Goal: Use online tool/utility: Utilize a website feature to perform a specific function

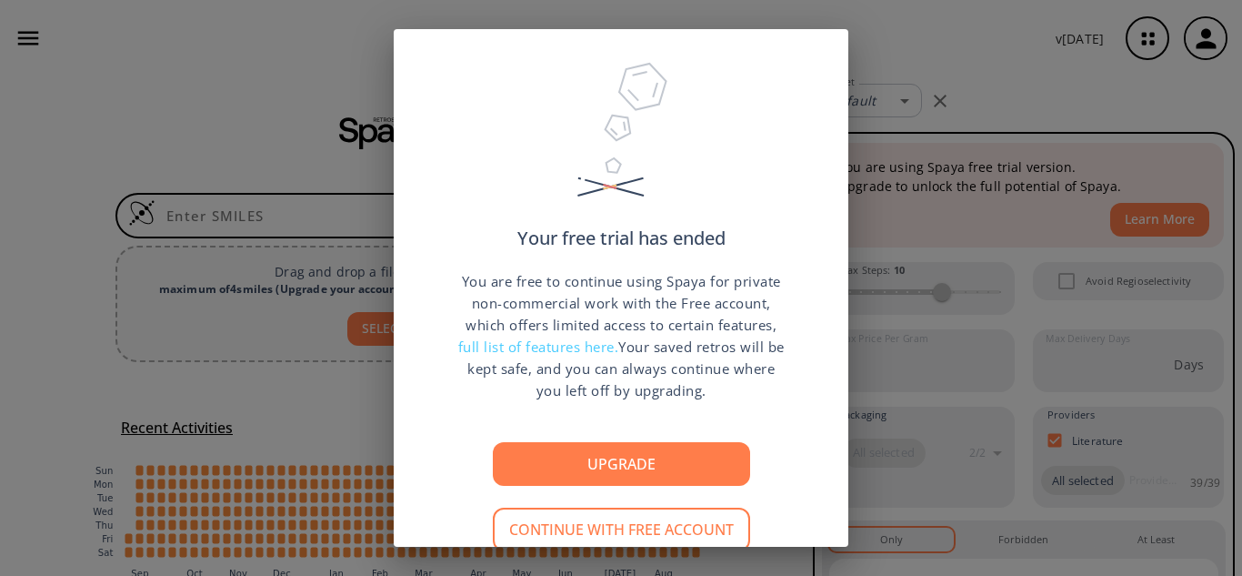
click at [956, 66] on div "Your free trial has ended You are free to continue using Spaya for private non-…" at bounding box center [621, 288] width 1242 height 576
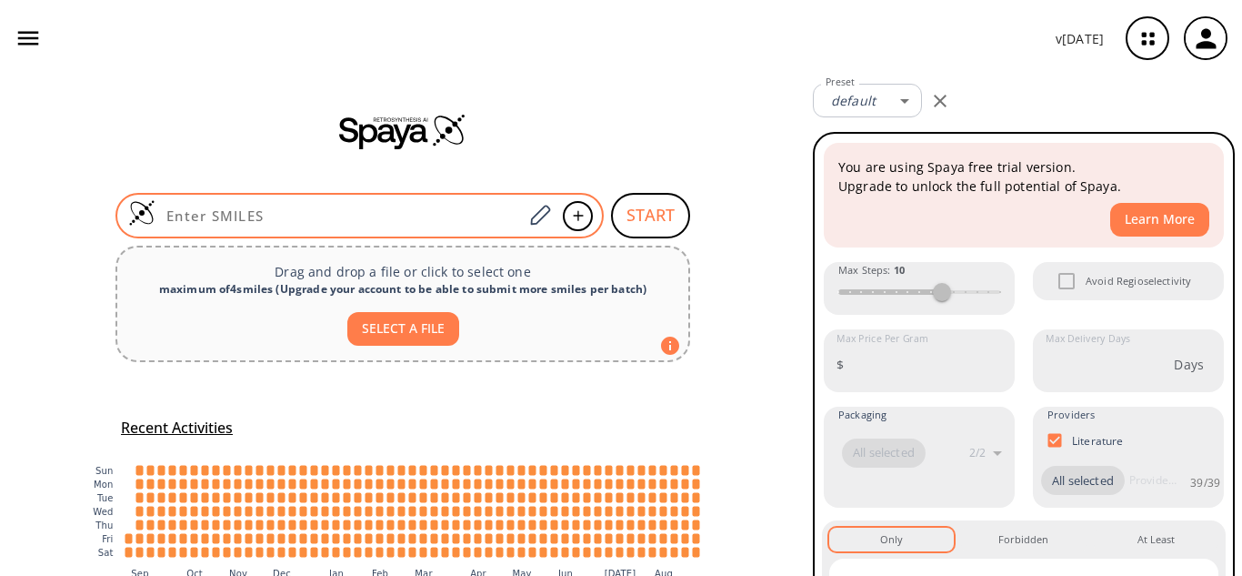
click at [426, 213] on input at bounding box center [339, 215] width 367 height 18
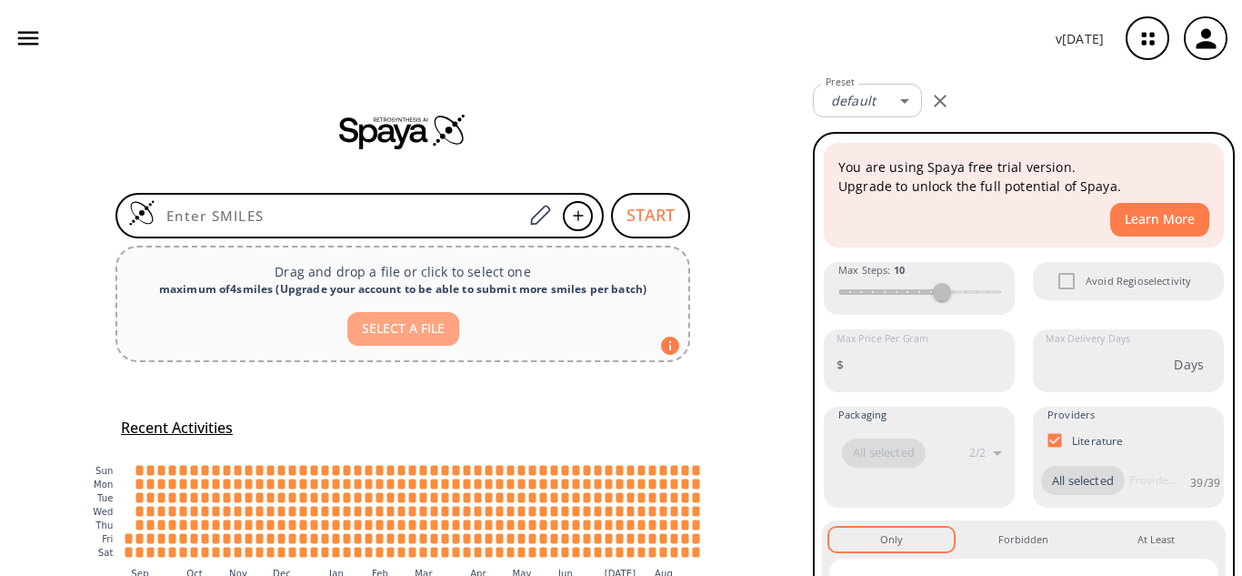
click at [426, 335] on button "SELECT A FILE" at bounding box center [403, 329] width 112 height 34
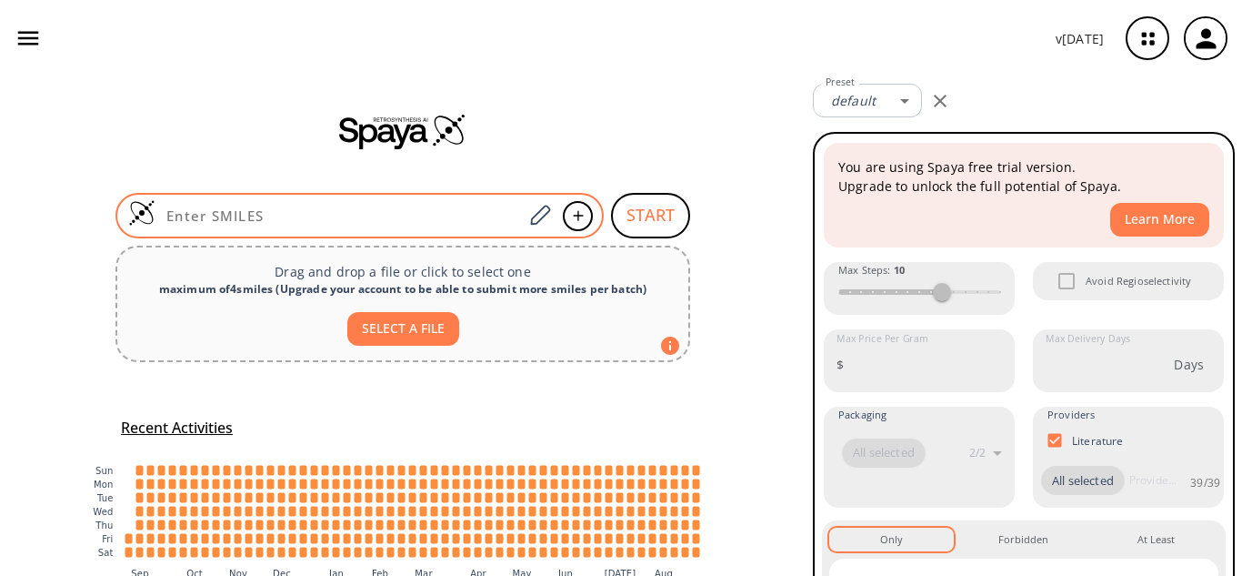
click at [316, 206] on div at bounding box center [360, 215] width 488 height 45
click at [528, 213] on icon at bounding box center [540, 216] width 25 height 24
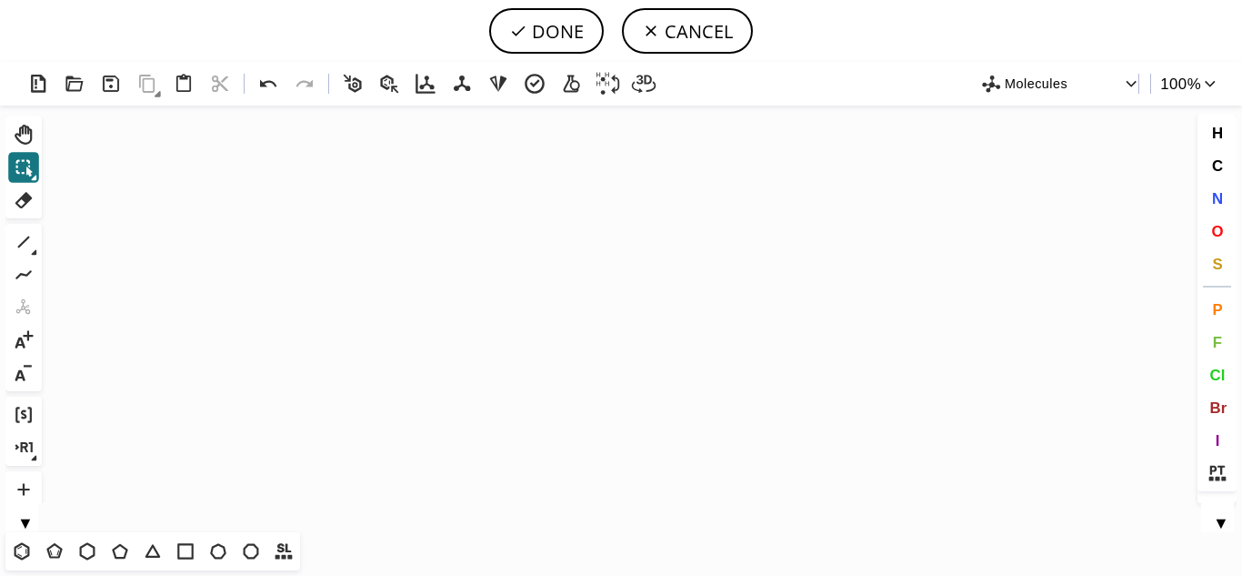
click at [457, 287] on icon "Created with [PERSON_NAME] 2.3.0" at bounding box center [621, 319] width 1144 height 427
click at [25, 548] on icon at bounding box center [22, 551] width 24 height 24
click at [443, 317] on icon "Created with [PERSON_NAME] 2.3.0" at bounding box center [621, 319] width 1144 height 427
click at [122, 548] on icon at bounding box center [120, 551] width 24 height 24
click at [492, 311] on icon "Created with [PERSON_NAME] 2.3.0" at bounding box center [621, 319] width 1144 height 427
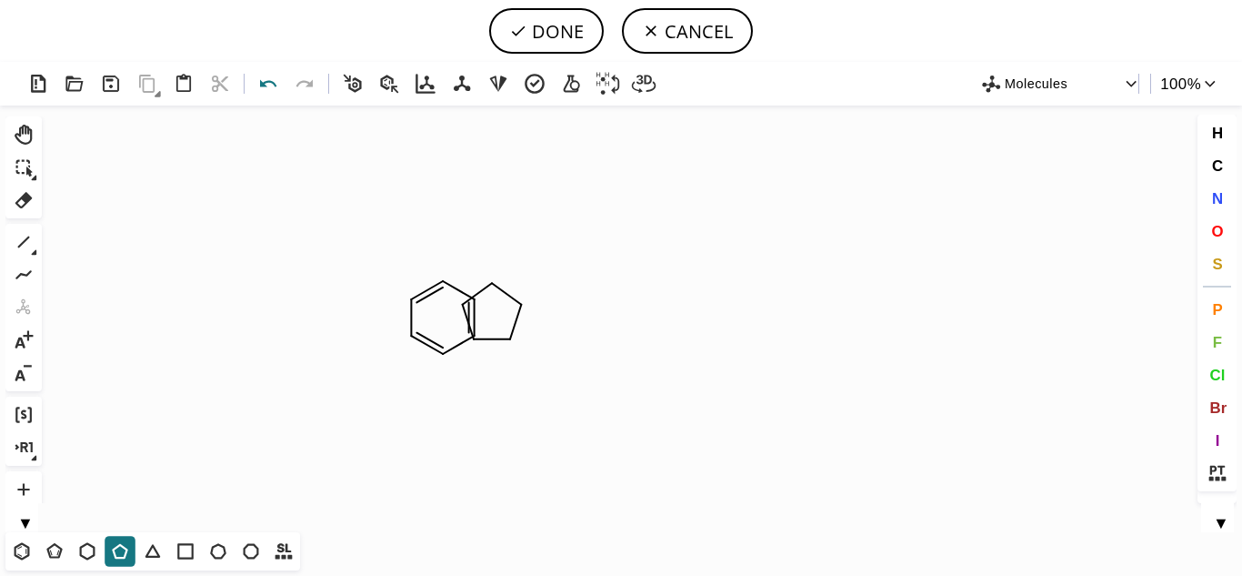
click at [274, 91] on icon at bounding box center [269, 84] width 26 height 26
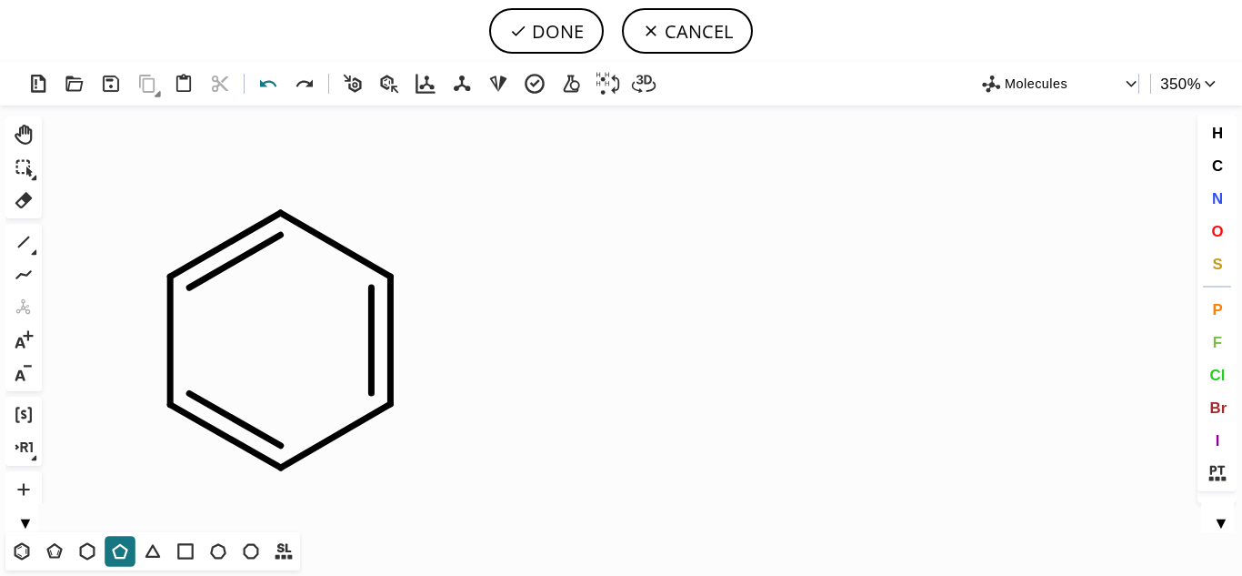
click at [265, 77] on icon at bounding box center [269, 84] width 26 height 26
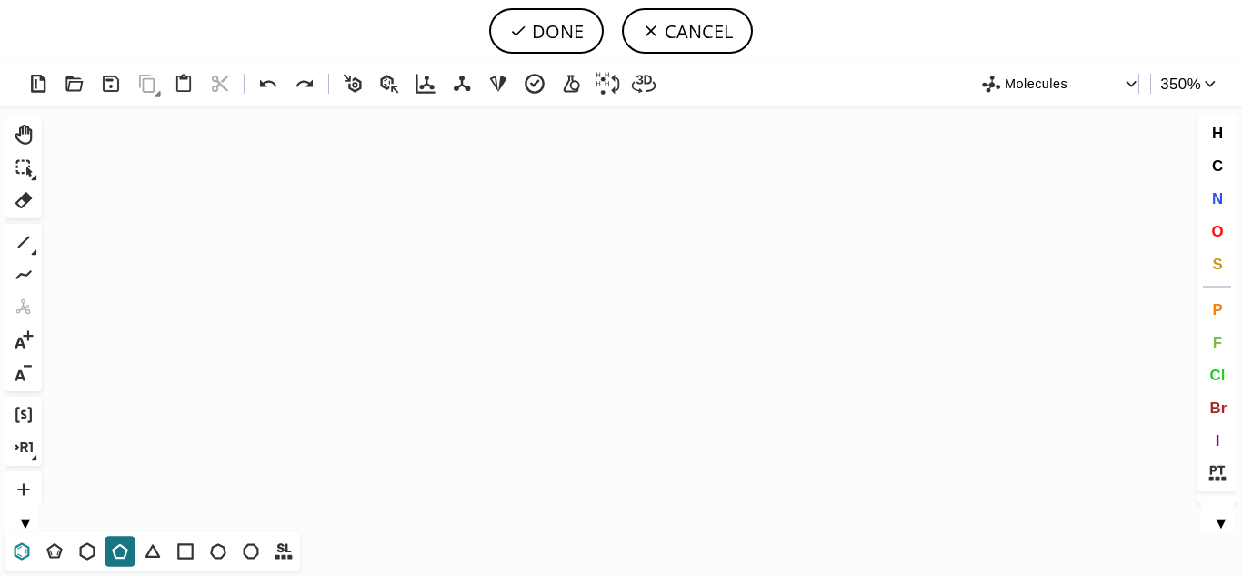
click at [16, 548] on icon at bounding box center [22, 551] width 24 height 24
click at [429, 318] on icon "Created with [PERSON_NAME] 2.3.0" at bounding box center [621, 319] width 1144 height 427
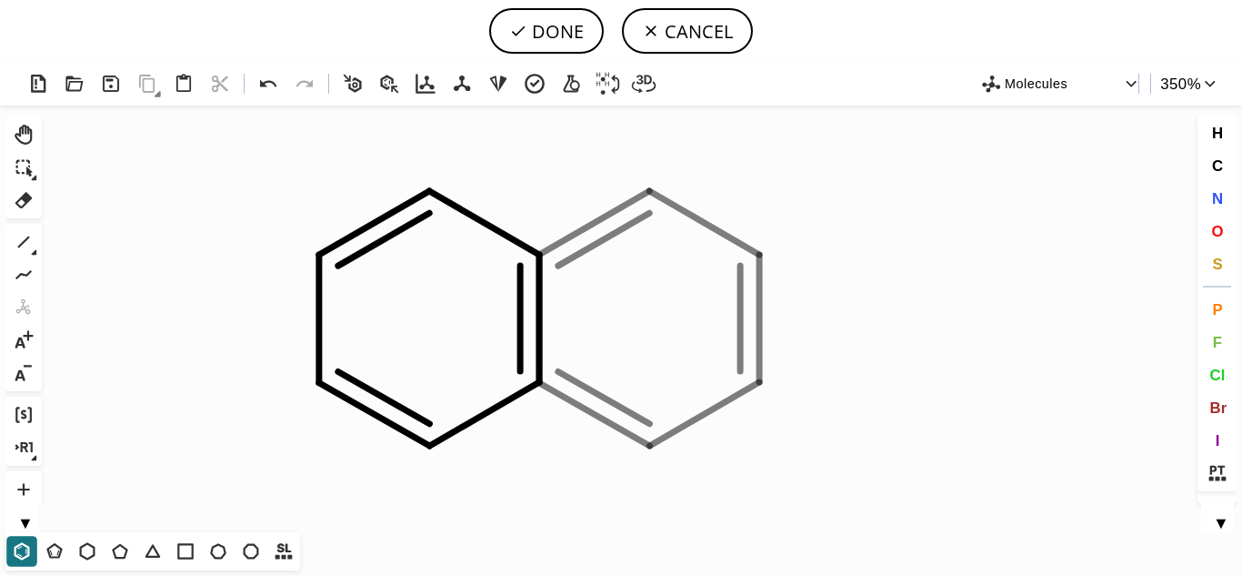
click at [649, 318] on icon "Created with [PERSON_NAME] 2.3.0" at bounding box center [621, 319] width 1144 height 427
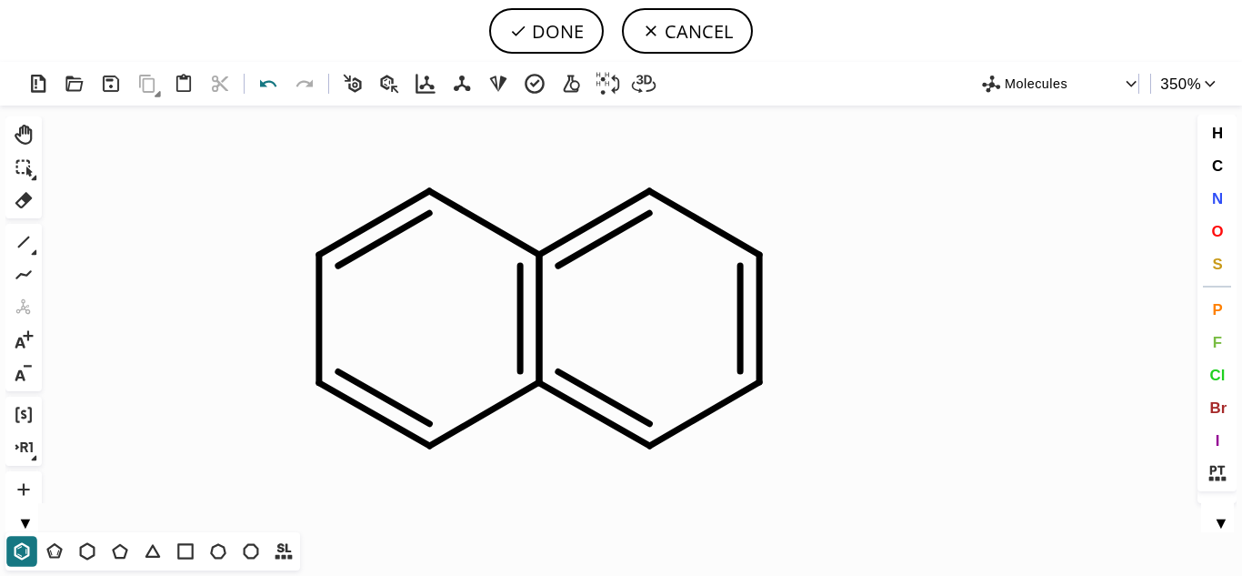
click at [264, 86] on icon at bounding box center [268, 83] width 16 height 7
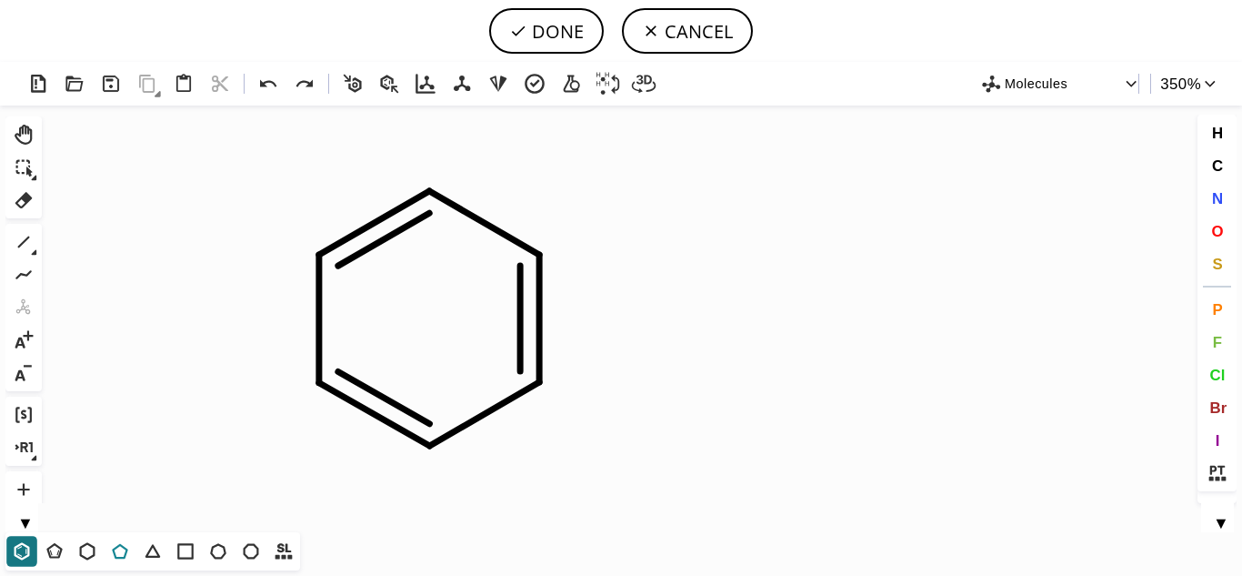
click at [119, 548] on icon at bounding box center [120, 551] width 24 height 24
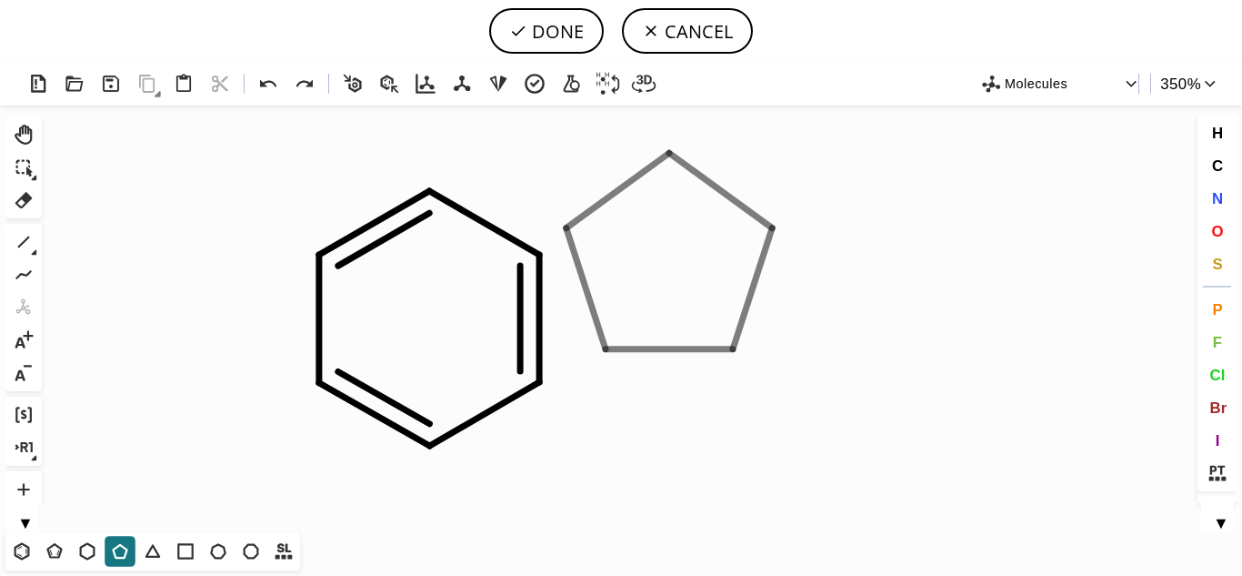
drag, startPoint x: 669, startPoint y: 251, endPoint x: 696, endPoint y: 251, distance: 26.4
click at [696, 251] on icon "Created with [PERSON_NAME] 2.3.0" at bounding box center [621, 319] width 1144 height 427
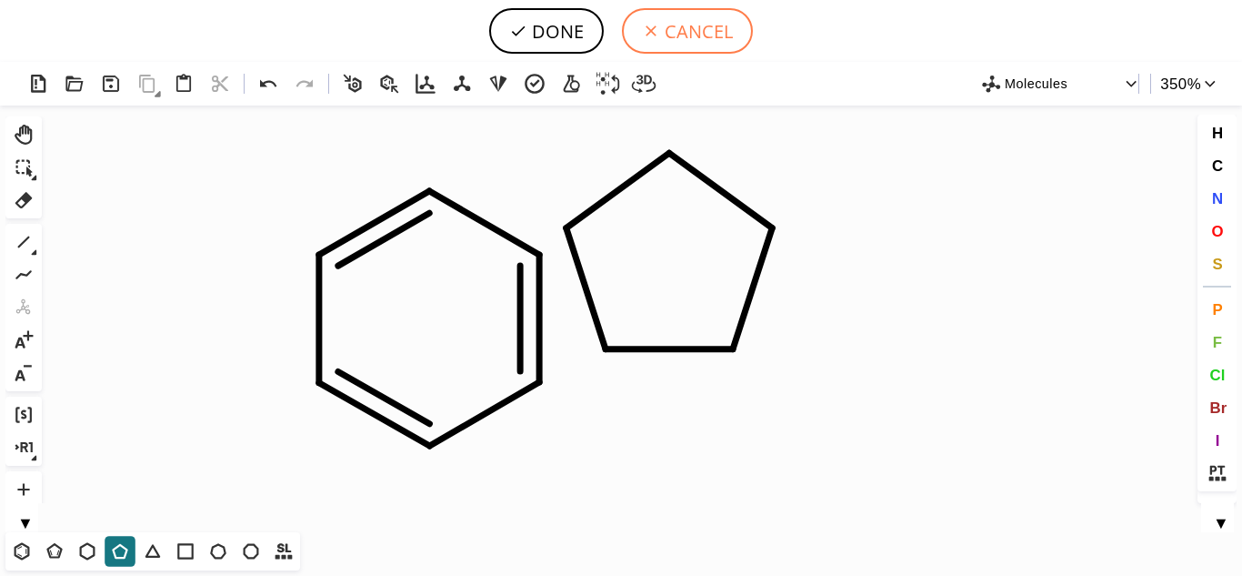
click at [673, 30] on button "CANCEL" at bounding box center [687, 30] width 131 height 45
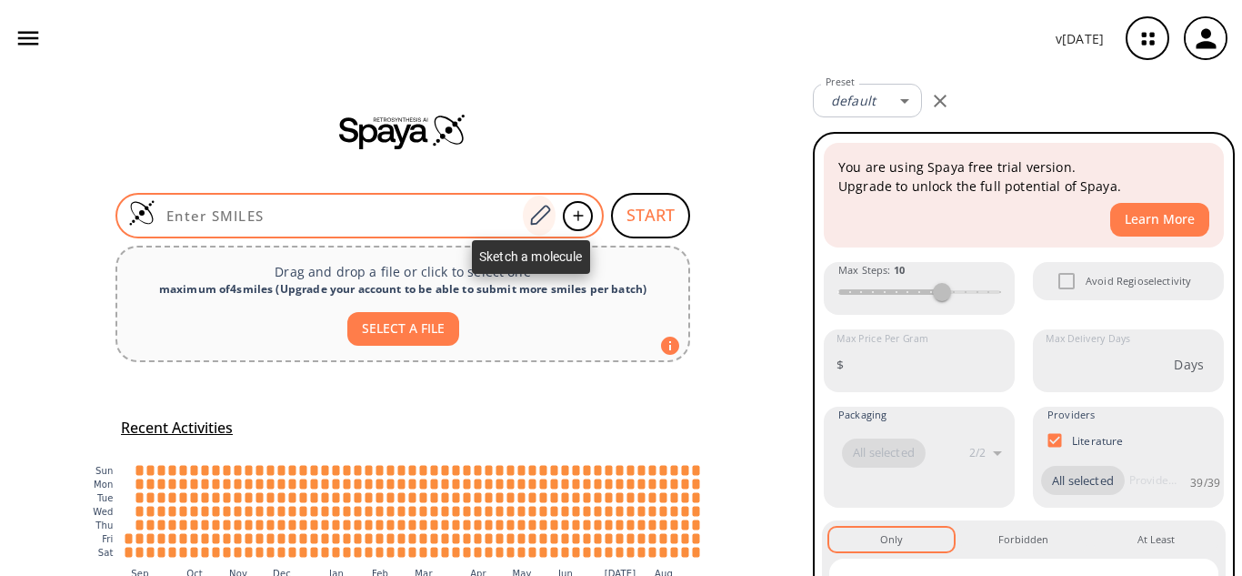
click at [530, 218] on icon at bounding box center [540, 216] width 25 height 24
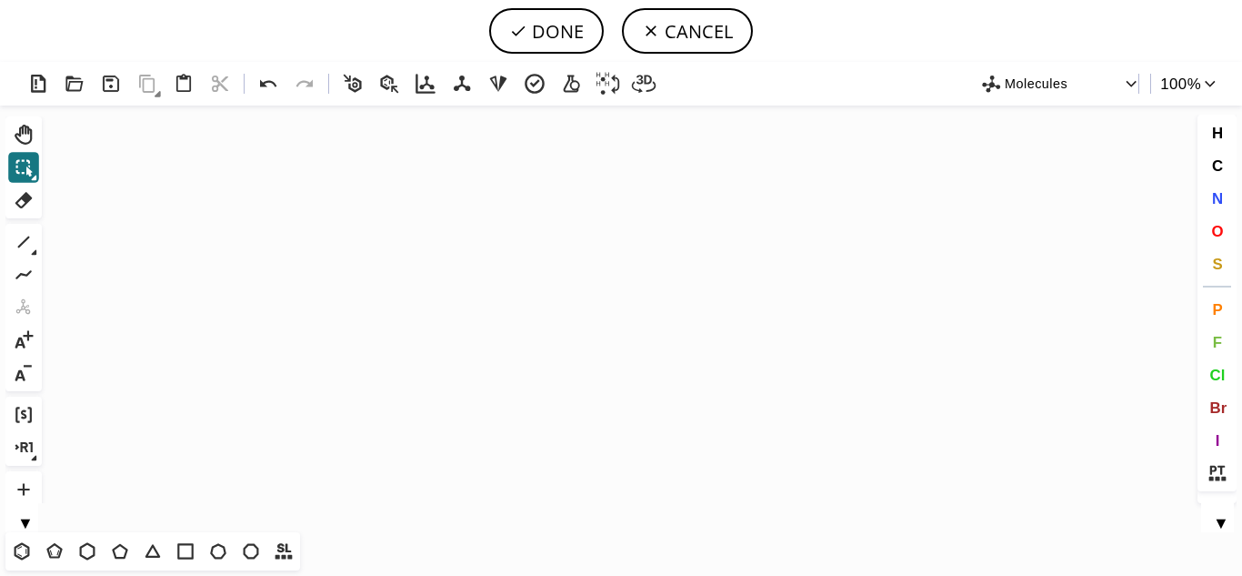
click at [513, 355] on icon "Created with [PERSON_NAME] 2.3.0" at bounding box center [621, 319] width 1144 height 427
click at [29, 542] on icon at bounding box center [22, 551] width 24 height 24
click at [377, 279] on icon "Created with [PERSON_NAME] 2.3.0" at bounding box center [621, 319] width 1144 height 427
click at [21, 248] on icon at bounding box center [24, 242] width 24 height 24
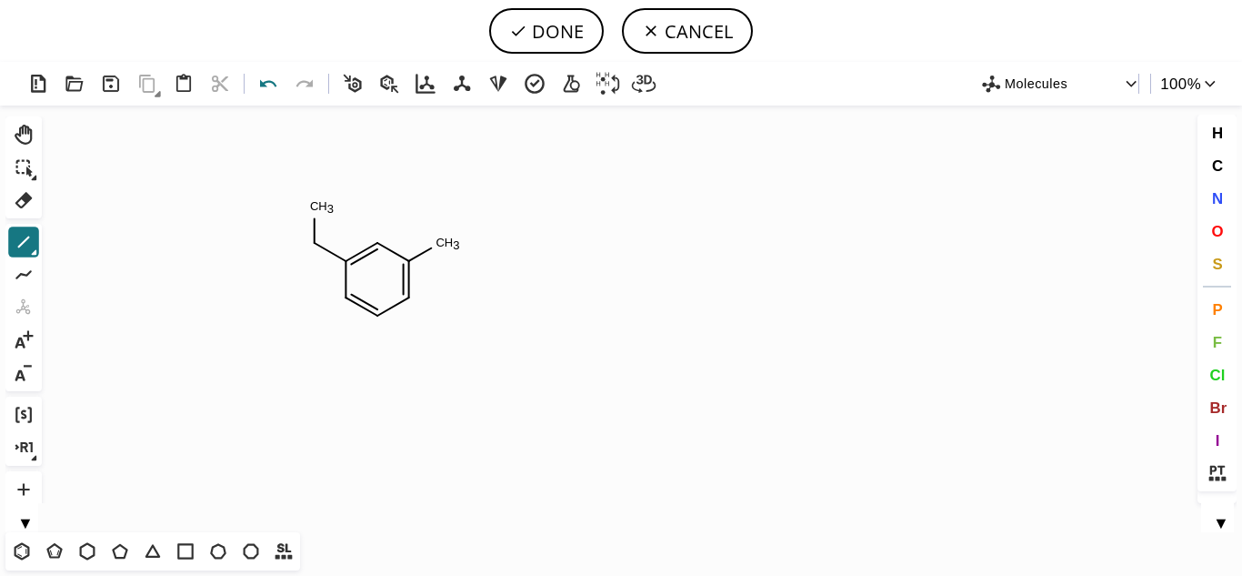
click at [267, 86] on icon at bounding box center [269, 84] width 26 height 26
click at [269, 83] on icon at bounding box center [269, 84] width 26 height 26
click at [267, 75] on icon at bounding box center [269, 84] width 26 height 26
click at [447, 230] on icon "Created with [PERSON_NAME] 2.3.0 C H 3" at bounding box center [621, 319] width 1144 height 427
click at [23, 550] on icon at bounding box center [22, 551] width 24 height 24
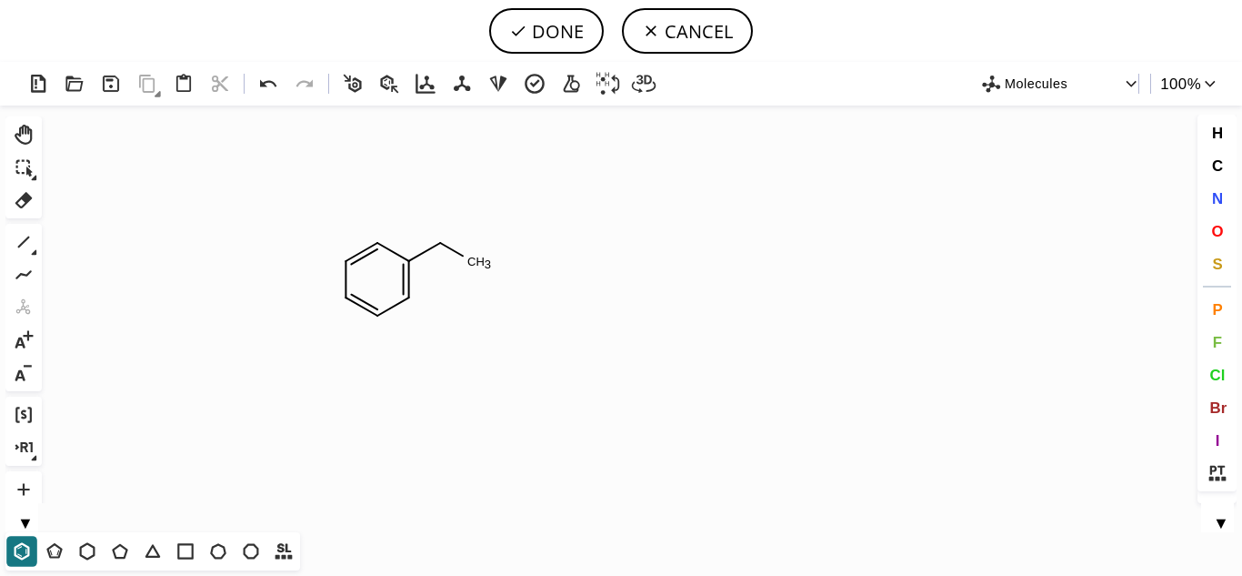
click at [501, 276] on icon "Created with [PERSON_NAME] 2.3.0 C H 3" at bounding box center [621, 319] width 1144 height 427
click at [274, 86] on icon at bounding box center [269, 84] width 26 height 26
click at [117, 557] on icon at bounding box center [120, 551] width 24 height 24
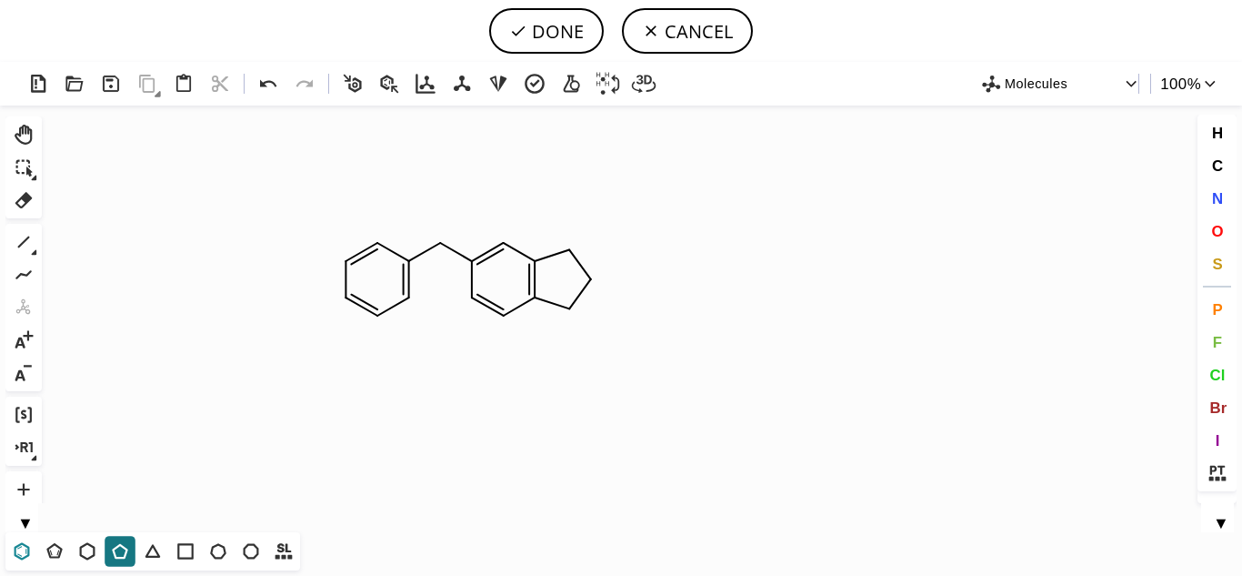
click at [33, 551] on icon at bounding box center [22, 551] width 24 height 24
click at [19, 241] on icon at bounding box center [24, 242] width 24 height 24
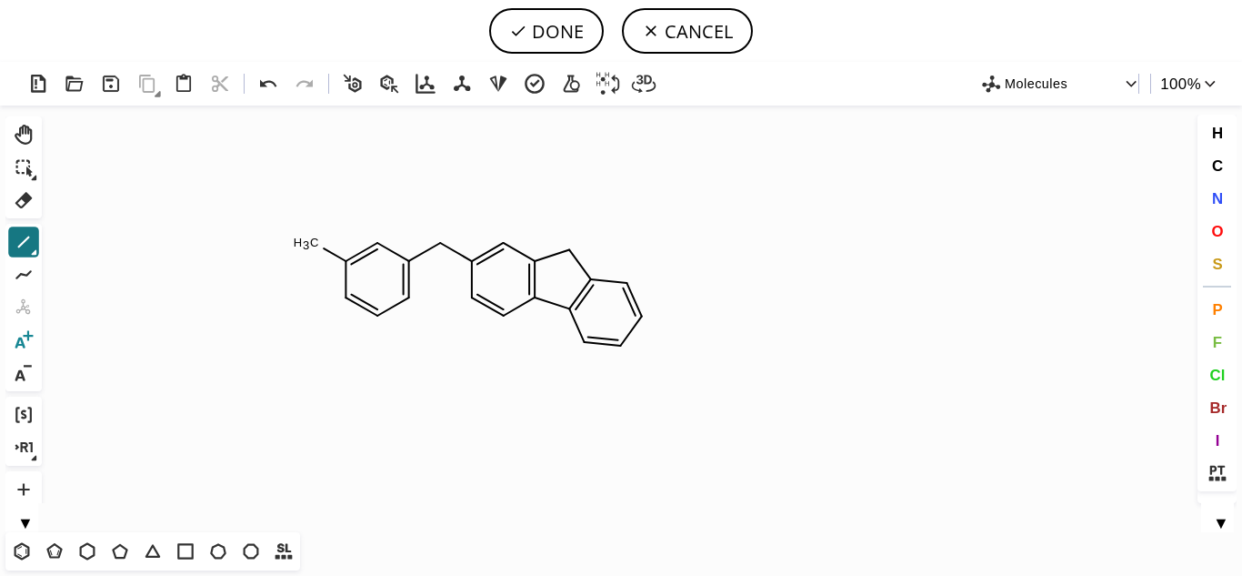
click at [30, 342] on icon at bounding box center [24, 340] width 24 height 24
click at [439, 241] on circle at bounding box center [440, 243] width 24 height 24
click at [568, 245] on circle at bounding box center [570, 250] width 24 height 24
click at [573, 250] on tspan "Na" at bounding box center [570, 250] width 16 height 14
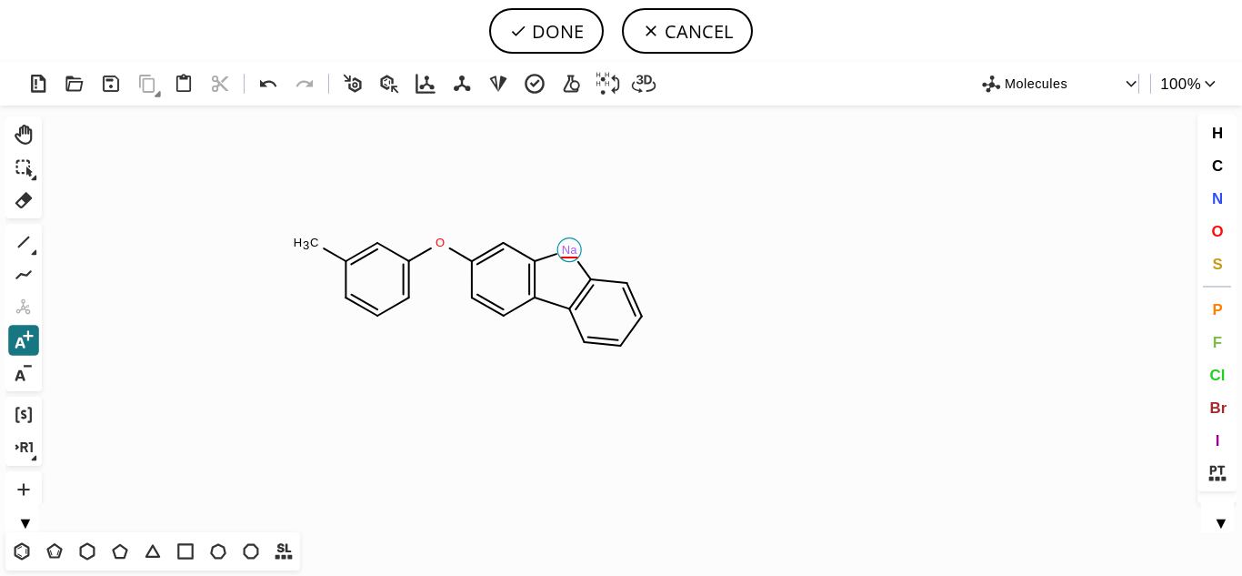
scroll to position [0, 0]
click at [568, 247] on tspan "Na" at bounding box center [570, 250] width 16 height 14
click at [22, 201] on icon at bounding box center [24, 200] width 24 height 24
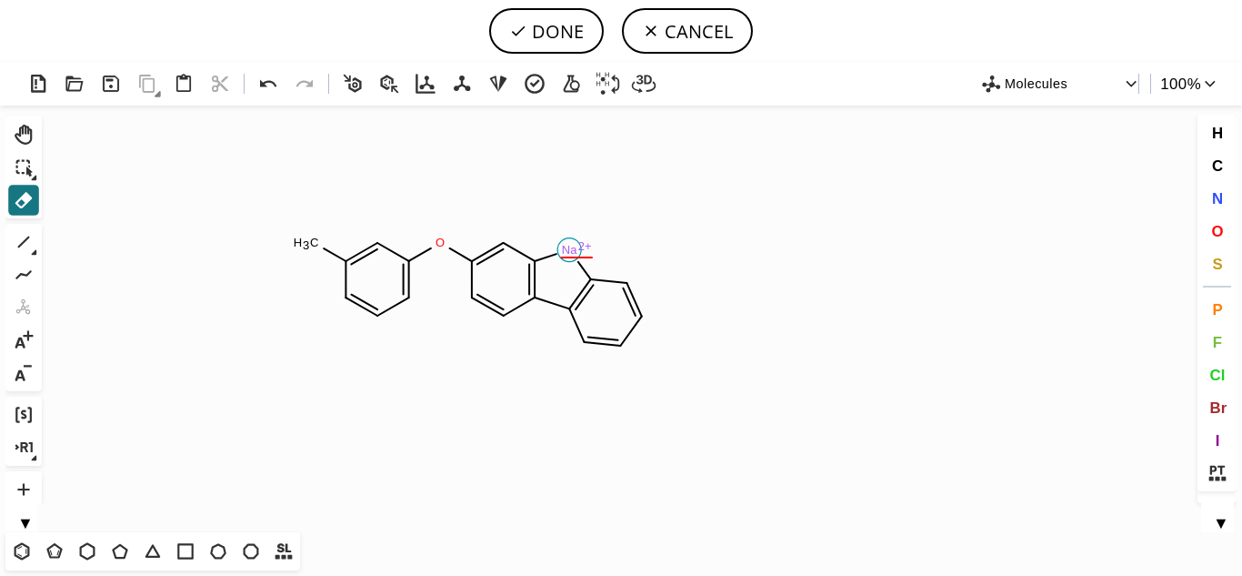
click at [572, 255] on tspan "Na" at bounding box center [570, 250] width 16 height 14
click at [266, 85] on icon at bounding box center [268, 83] width 16 height 7
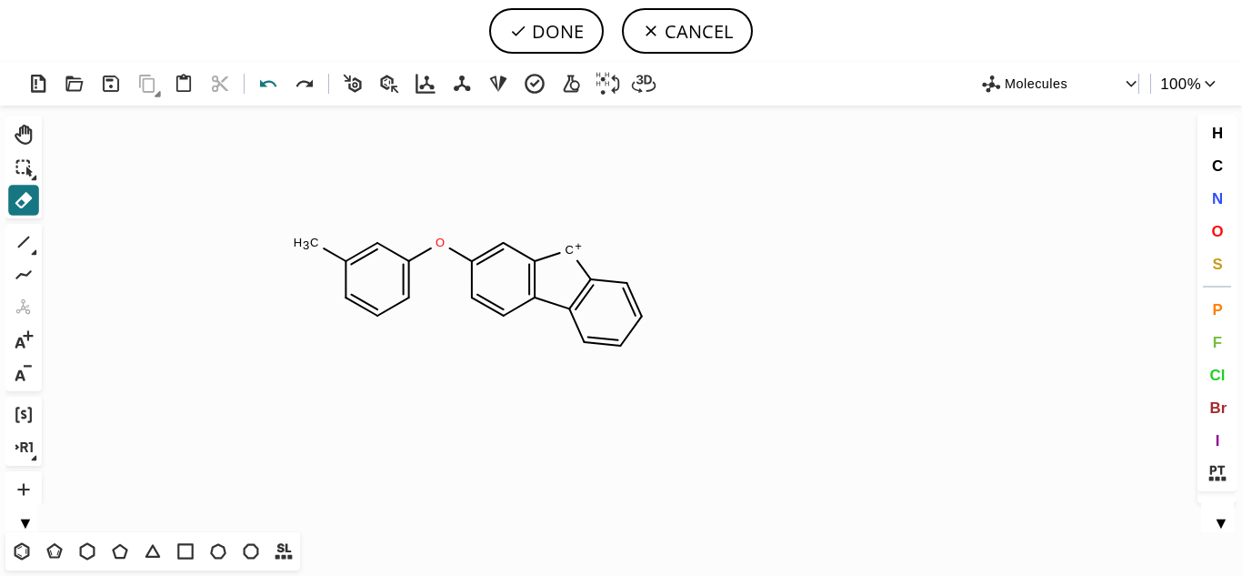
click at [266, 85] on icon at bounding box center [268, 83] width 16 height 7
click at [25, 378] on icon at bounding box center [24, 373] width 24 height 24
click at [572, 252] on icon at bounding box center [580, 264] width 22 height 29
click at [21, 346] on icon at bounding box center [24, 339] width 18 height 17
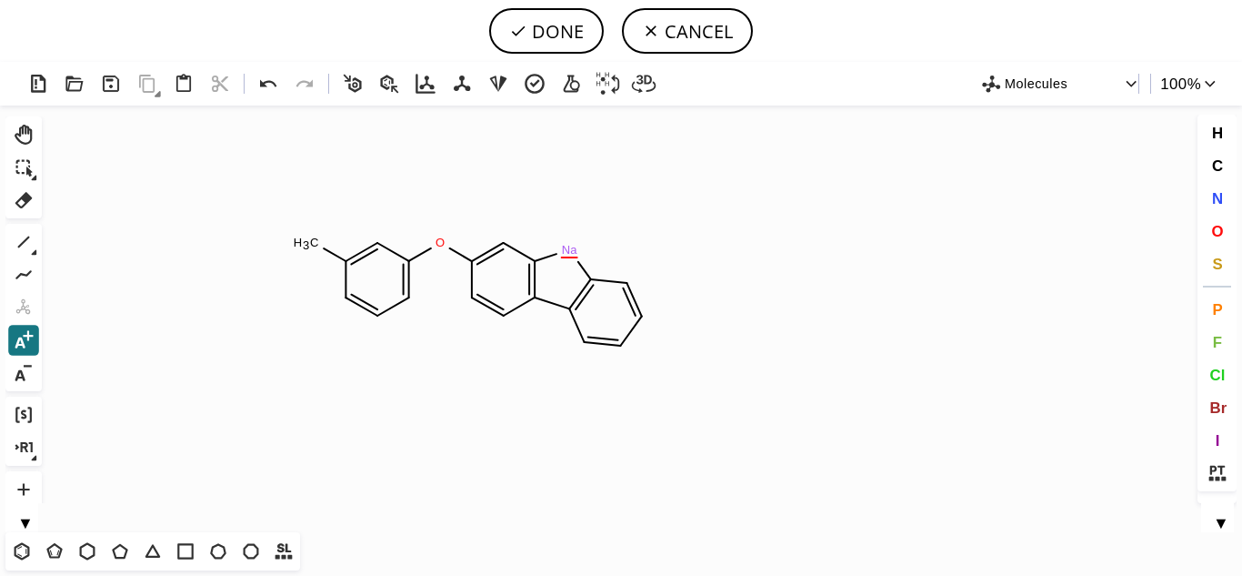
scroll to position [0, 0]
click at [571, 257] on icon at bounding box center [569, 257] width 15 height 0
click at [36, 457] on icon at bounding box center [34, 458] width 5 height 5
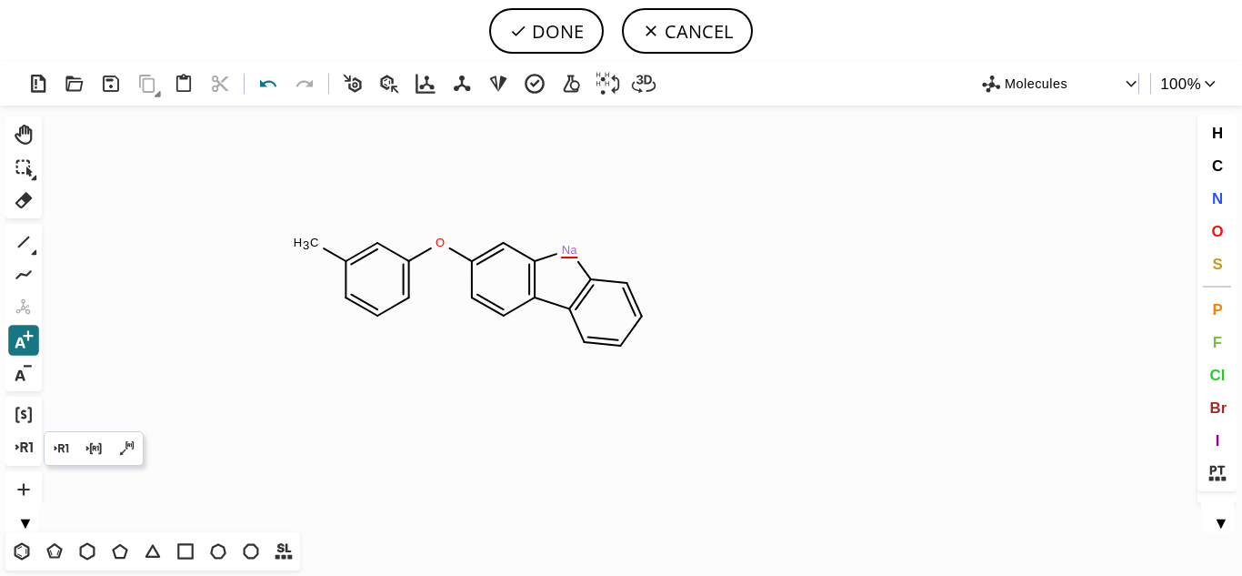
click at [271, 80] on icon at bounding box center [269, 84] width 26 height 26
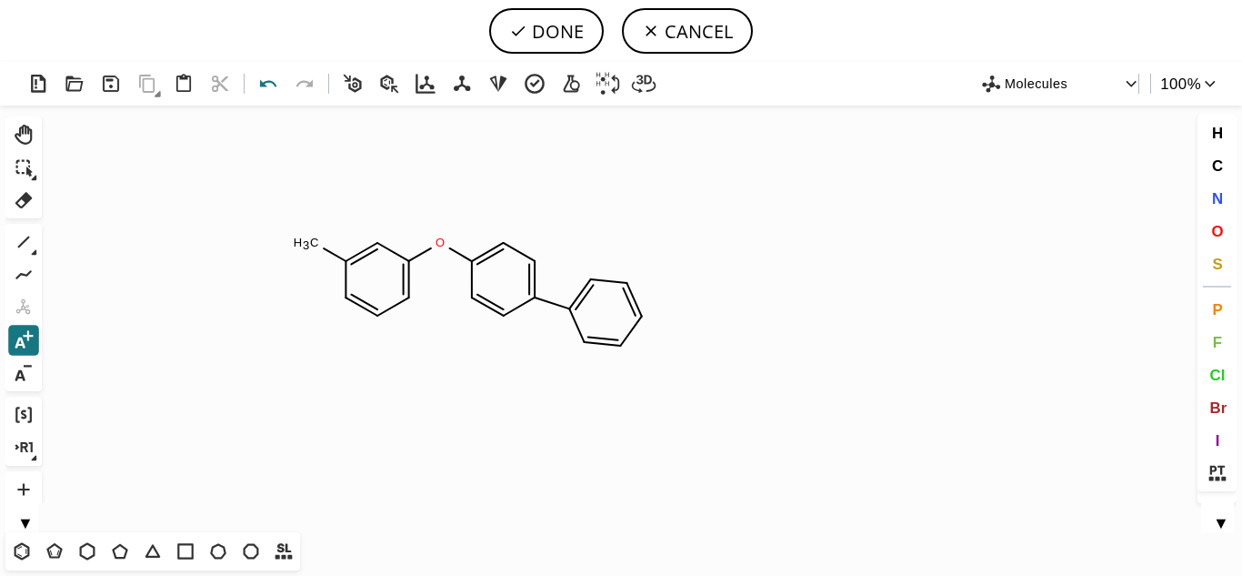
click at [264, 85] on icon at bounding box center [268, 83] width 16 height 7
click at [29, 518] on div "▼" at bounding box center [21, 517] width 33 height 29
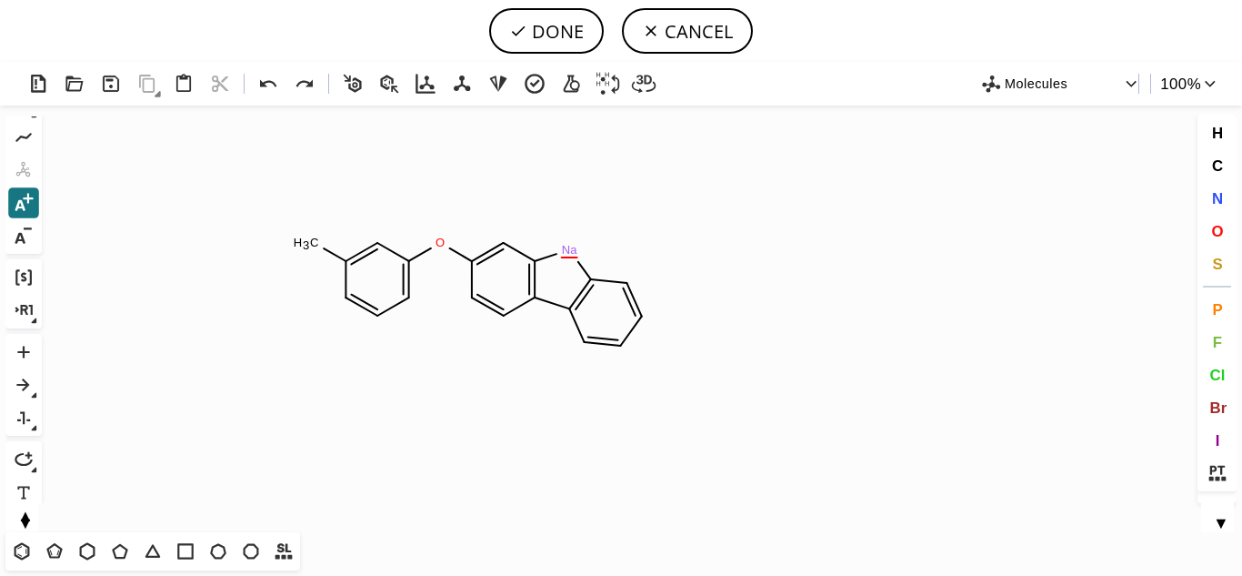
scroll to position [183, 0]
click at [29, 518] on button "▲" at bounding box center [24, 513] width 39 height 17
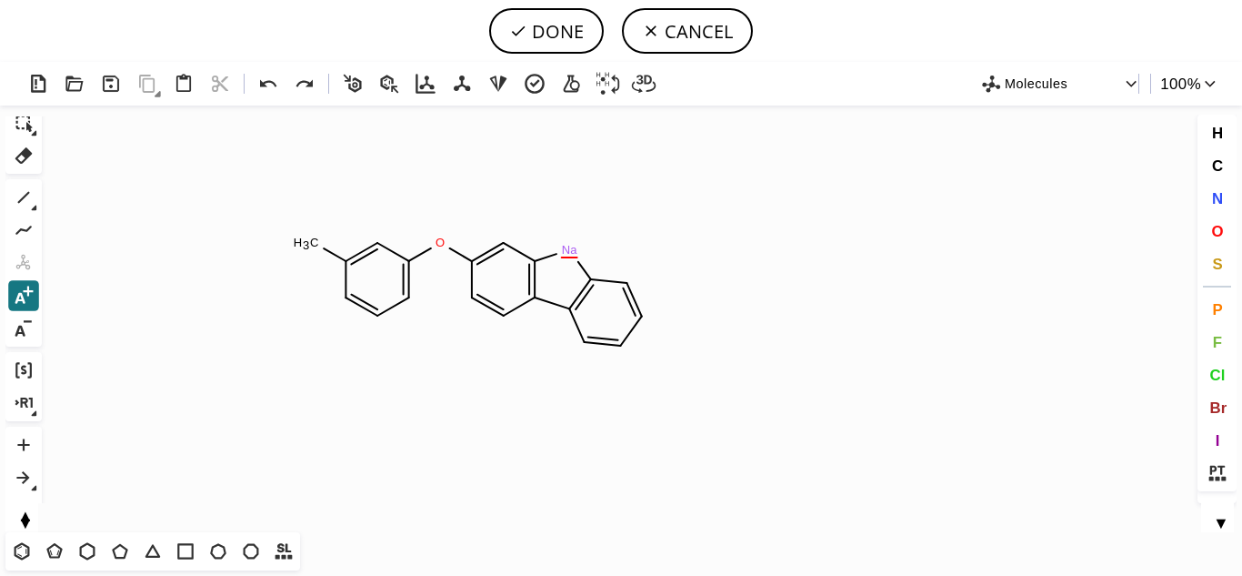
click at [29, 518] on div "▼ ▲" at bounding box center [21, 517] width 33 height 29
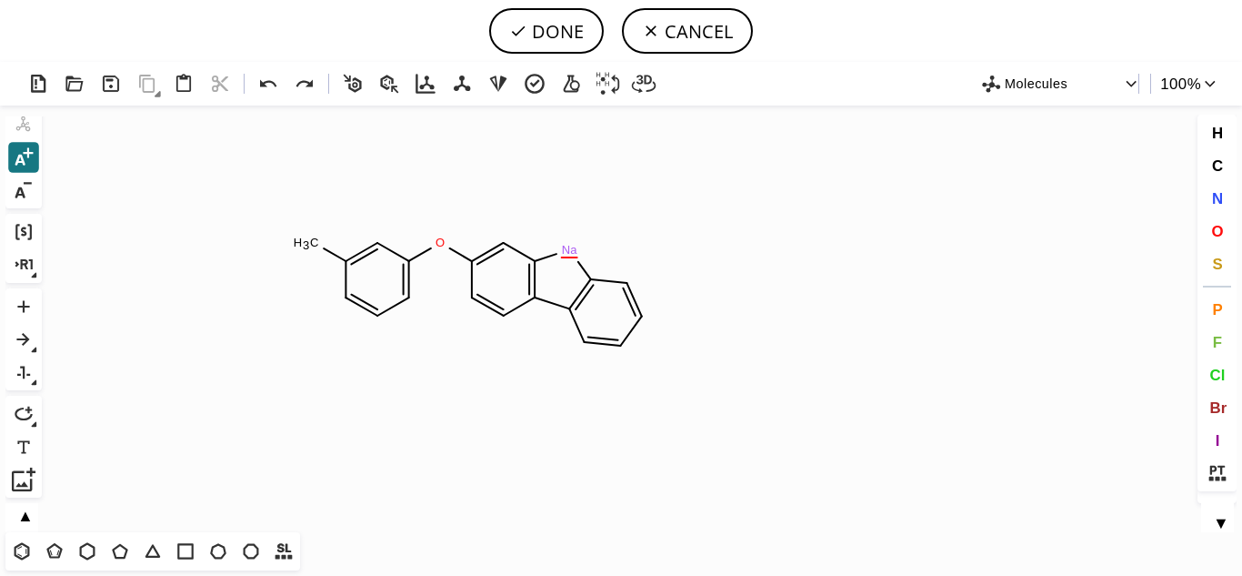
click at [29, 518] on button "▲" at bounding box center [24, 513] width 39 height 17
click at [39, 284] on div "1 Alt+E + -" at bounding box center [23, 222] width 36 height 167
drag, startPoint x: 26, startPoint y: 288, endPoint x: 380, endPoint y: 427, distance: 380.2
click at [380, 427] on icon "Created with [PERSON_NAME] 2.3.0 Na O C H 3 Na" at bounding box center [621, 319] width 1144 height 427
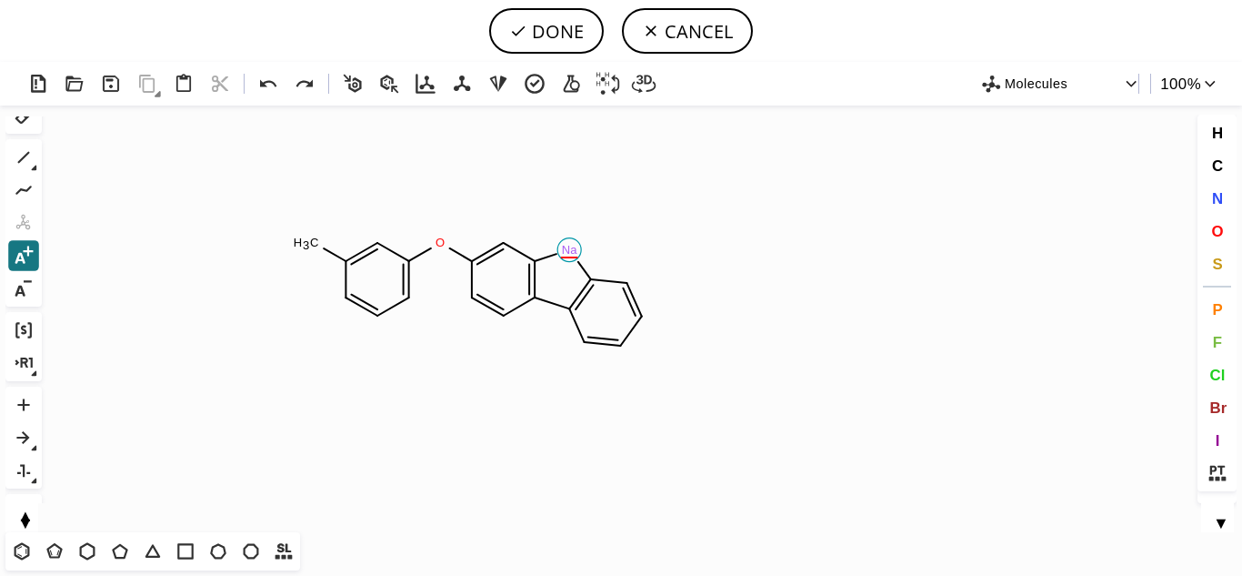
click at [576, 247] on tspan "Na" at bounding box center [570, 250] width 16 height 14
click at [567, 249] on tspan "Na" at bounding box center [570, 250] width 16 height 14
click at [260, 80] on icon at bounding box center [268, 83] width 16 height 7
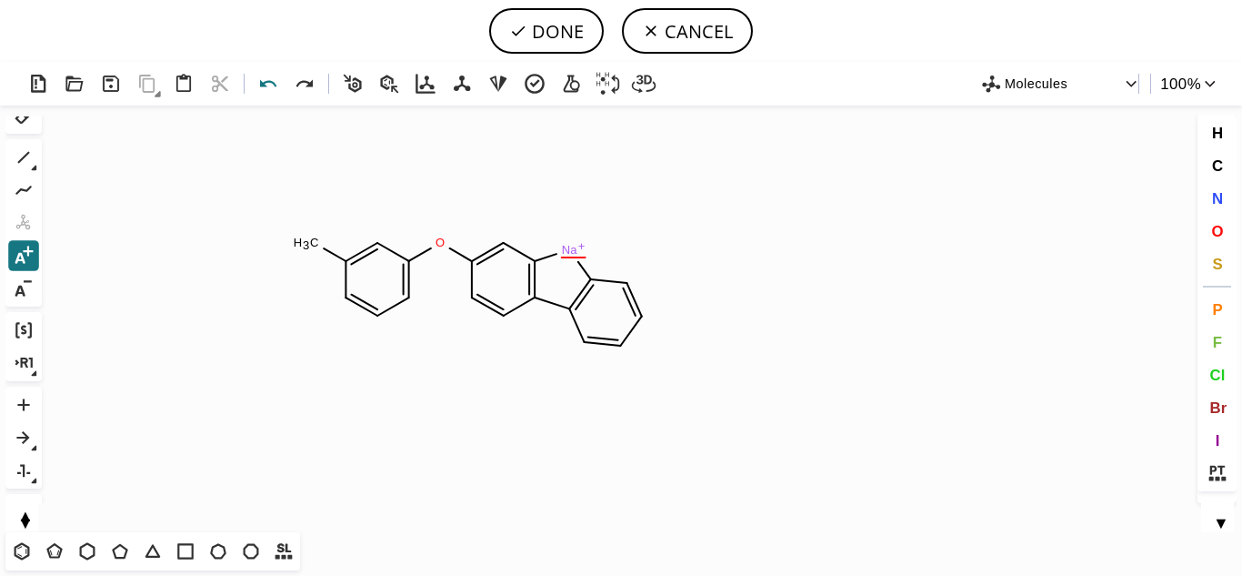
click at [276, 75] on icon at bounding box center [269, 84] width 26 height 26
click at [526, 34] on icon at bounding box center [518, 31] width 18 height 18
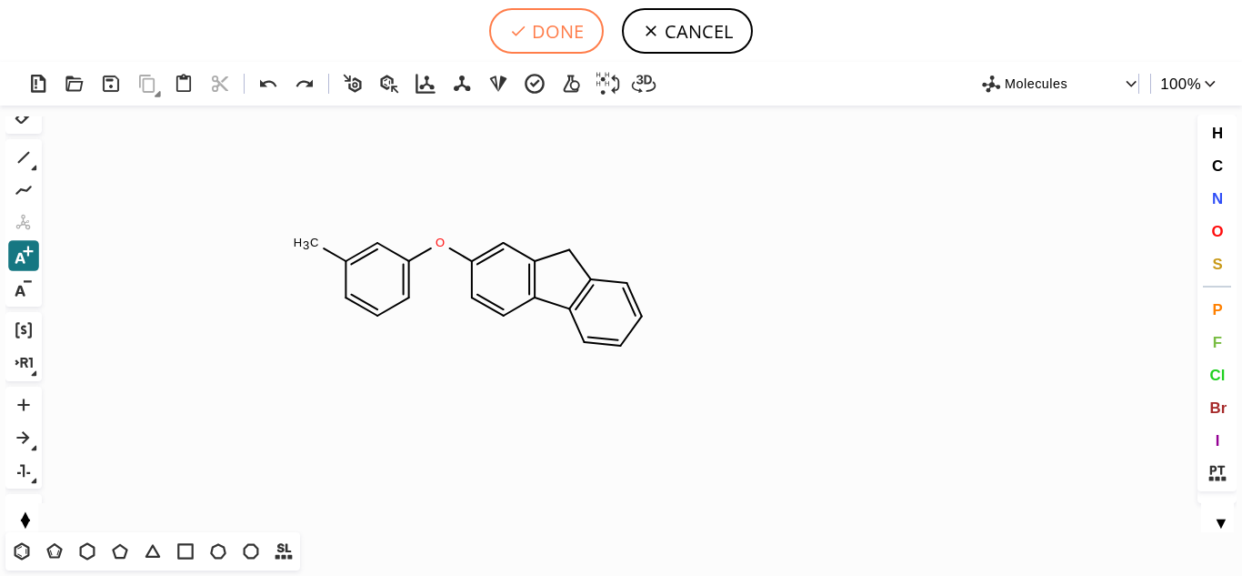
type input "C1(C)C=CC=C(OC2C=CC3C4C=CC=CC=4CC=3C=2)C=1"
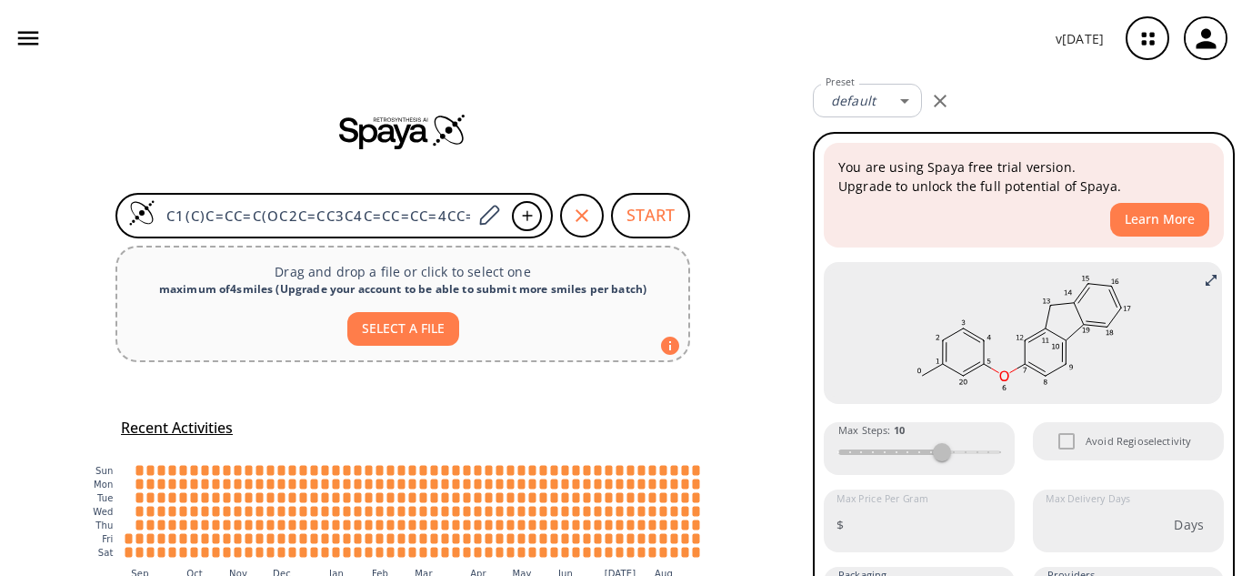
drag, startPoint x: 526, startPoint y: 34, endPoint x: 522, endPoint y: 13, distance: 21.2
click at [522, 13] on div "v [DATE]" at bounding box center [621, 38] width 1242 height 76
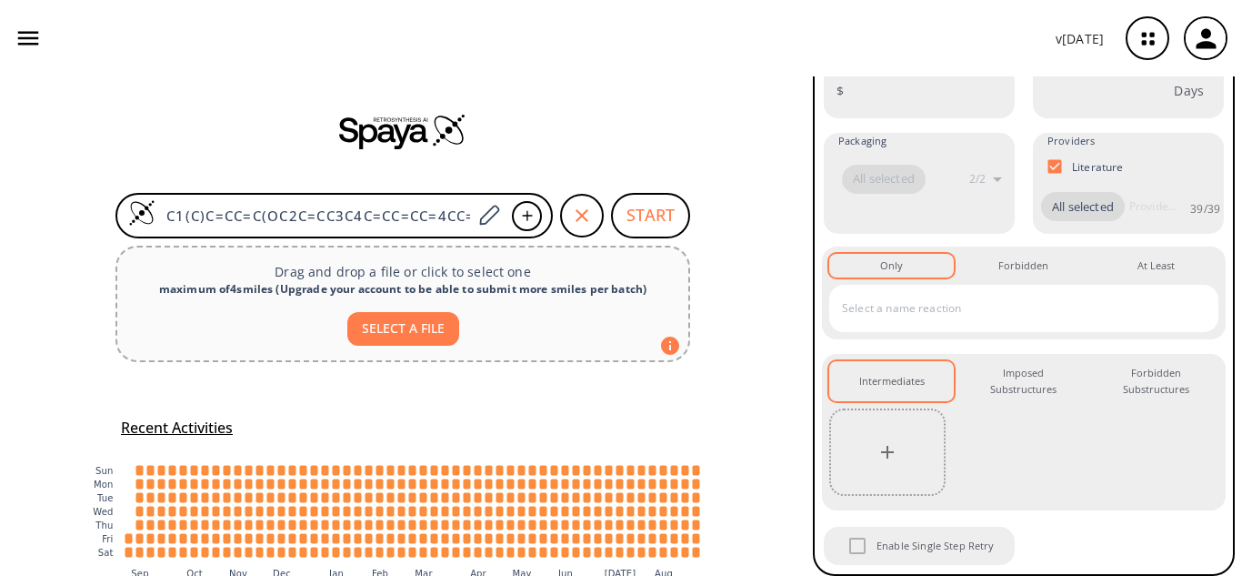
scroll to position [441, 0]
